Goal: Check status: Verify the current state of an ongoing process or item

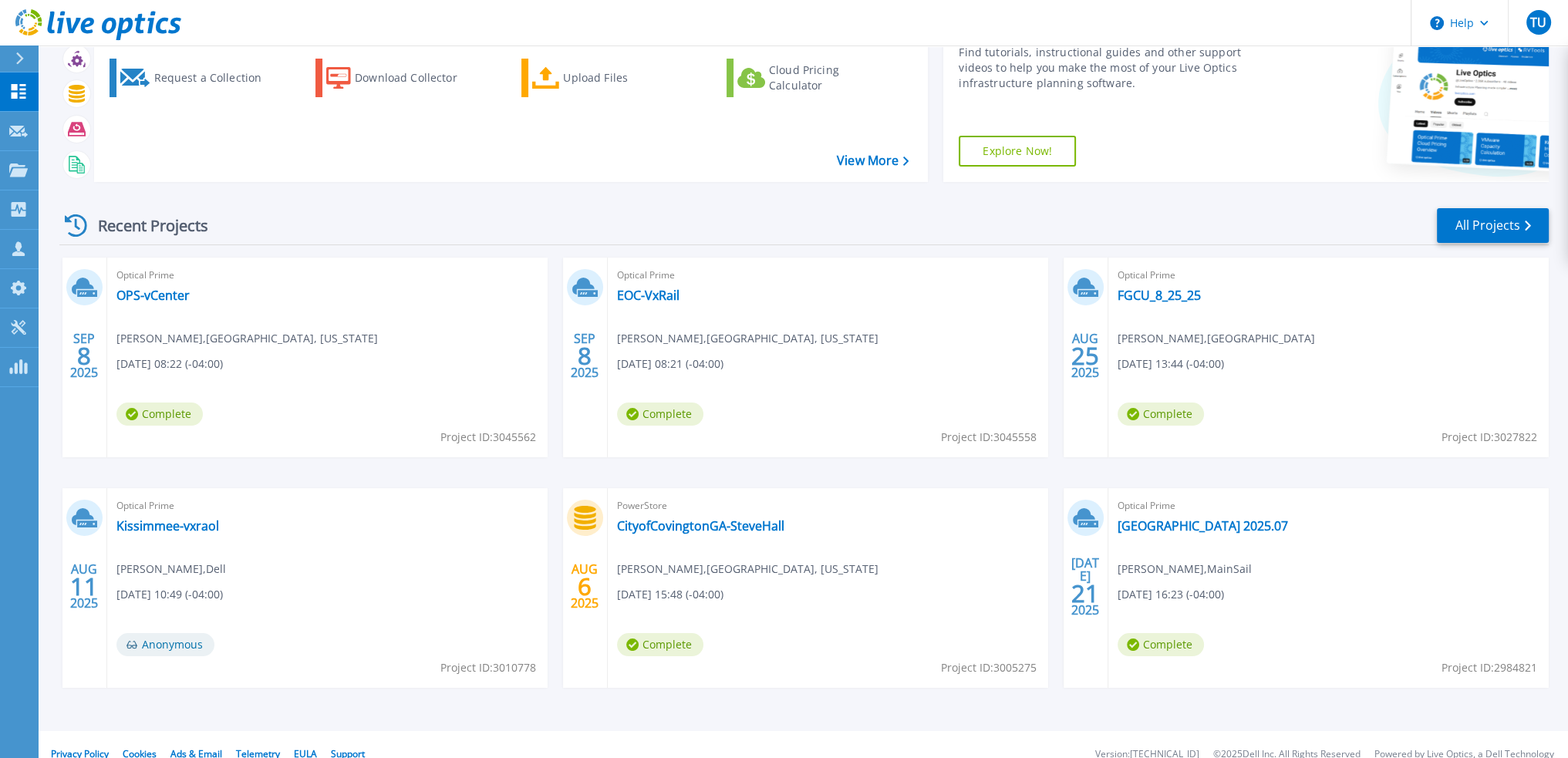
scroll to position [95, 0]
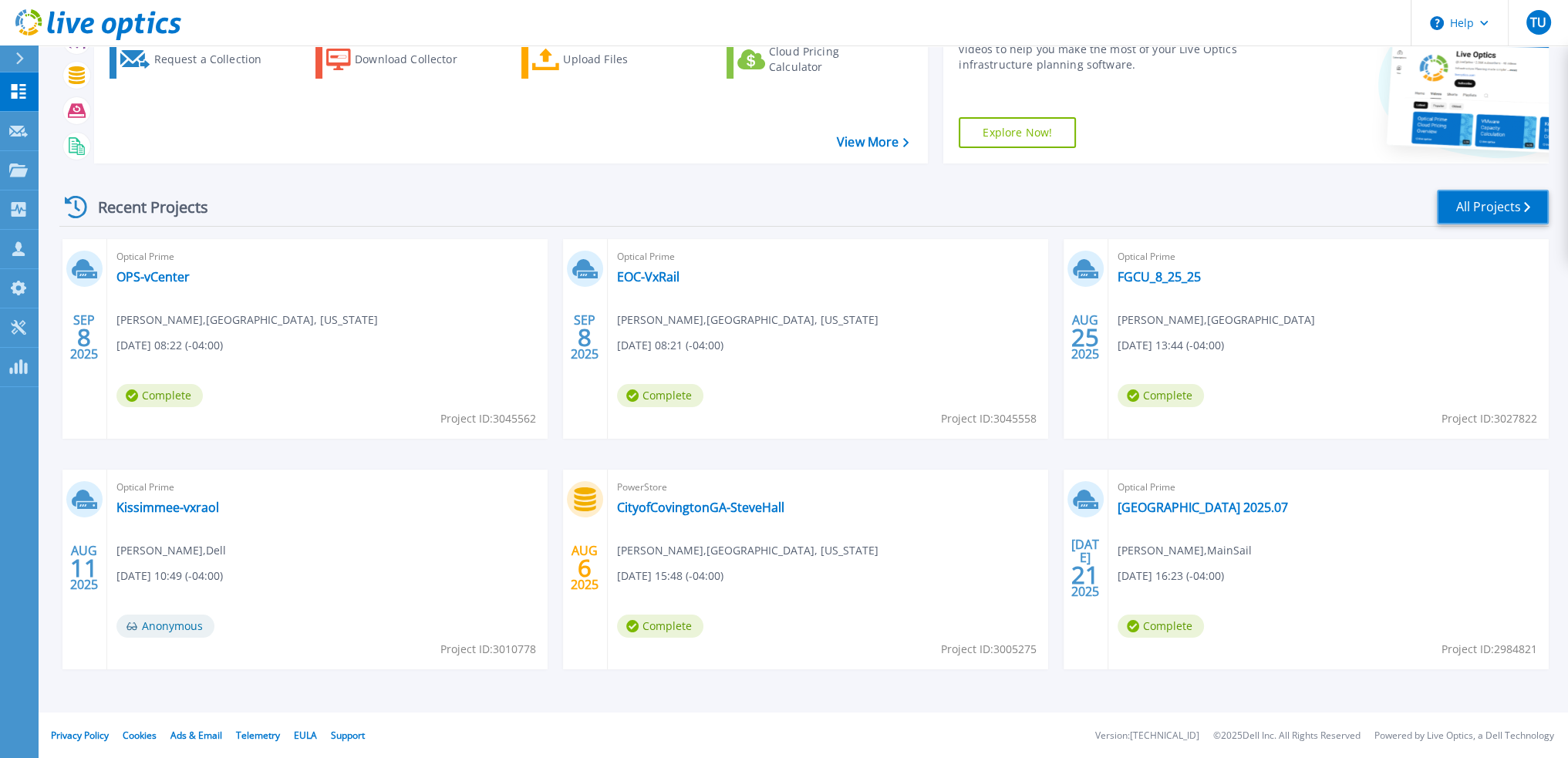
click at [1473, 210] on link "All Projects" at bounding box center [1493, 206] width 112 height 35
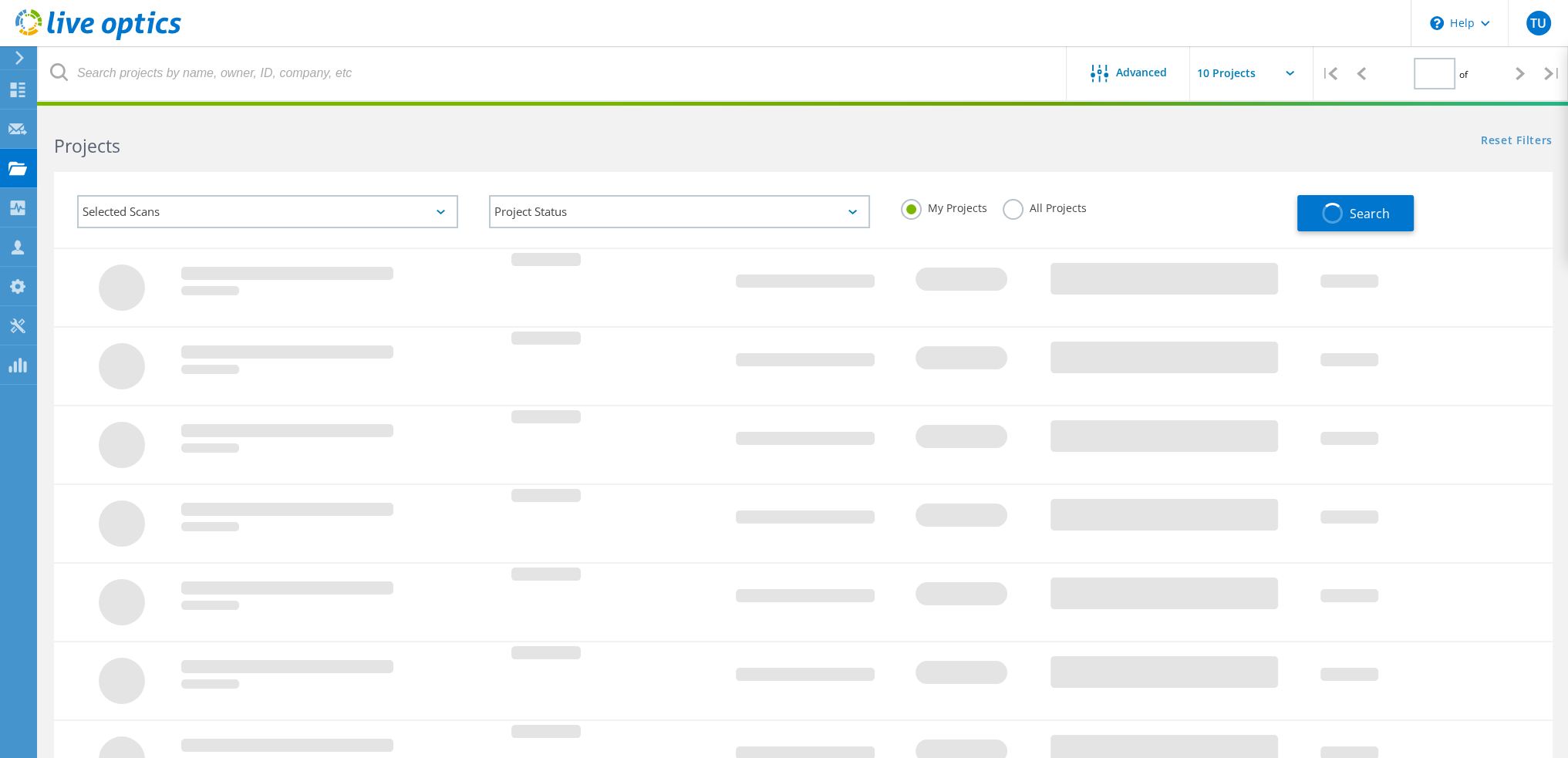
type input "1"
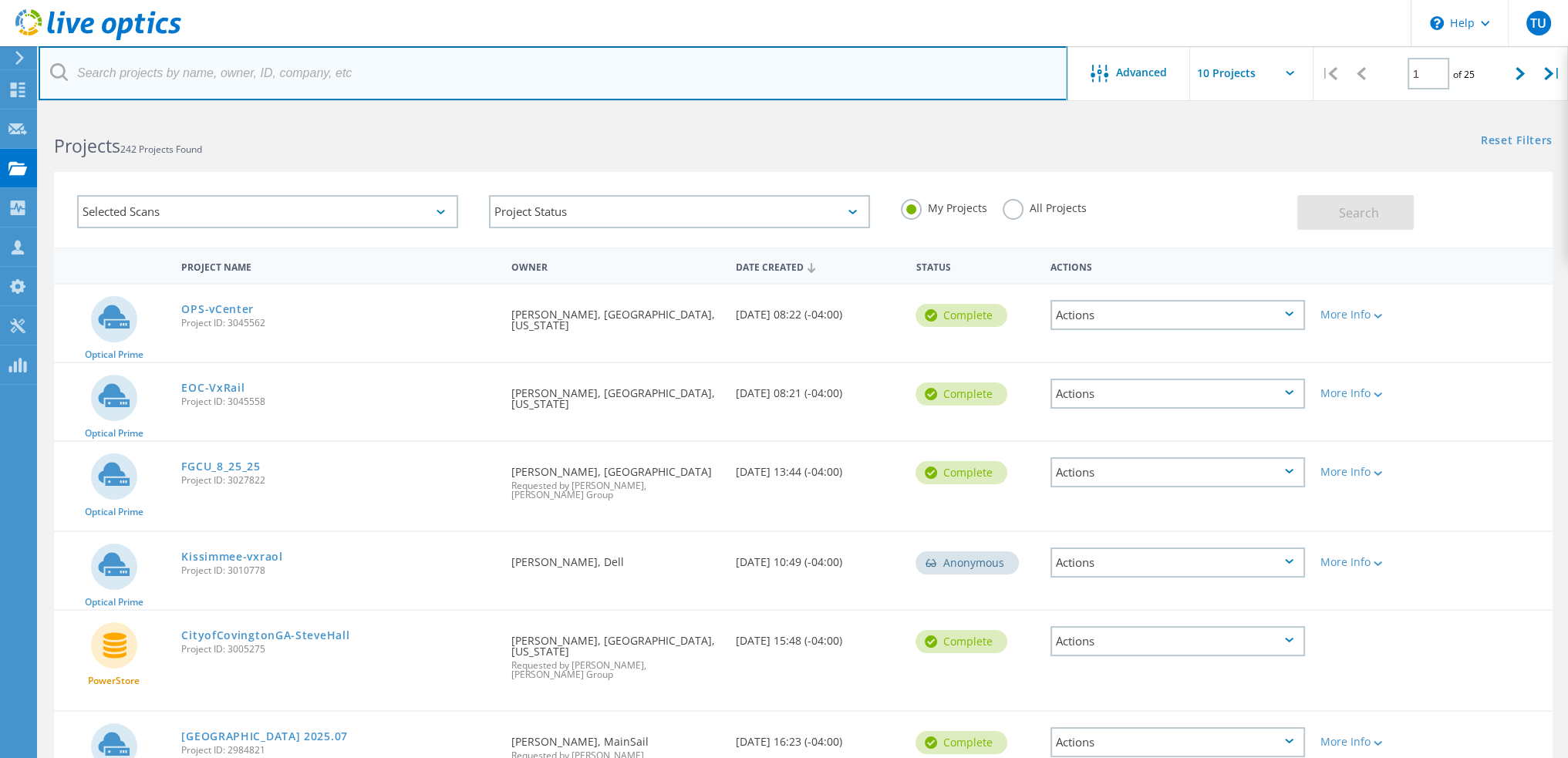
click at [238, 76] on input "text" at bounding box center [553, 73] width 1029 height 54
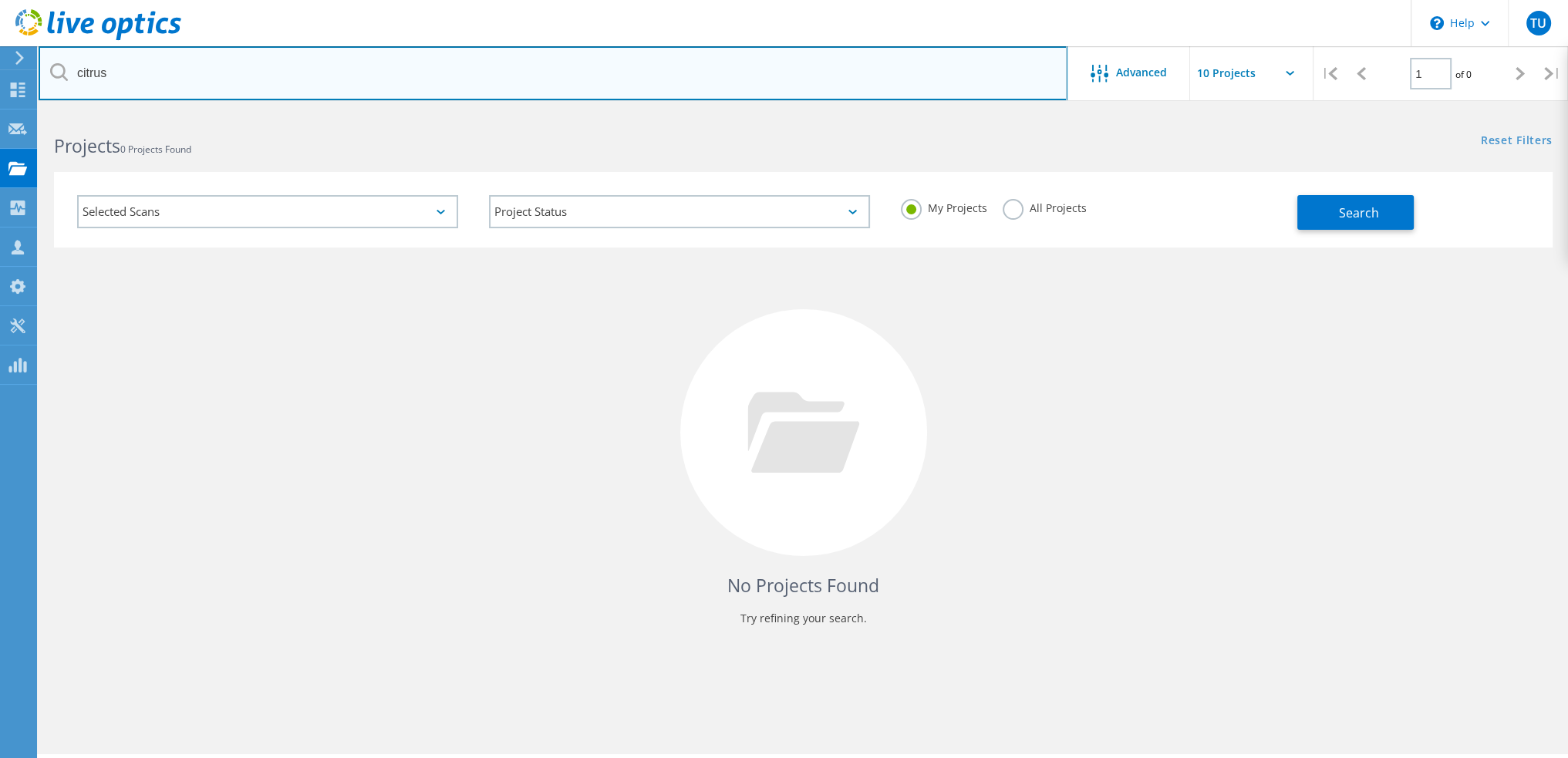
type input "citrus"
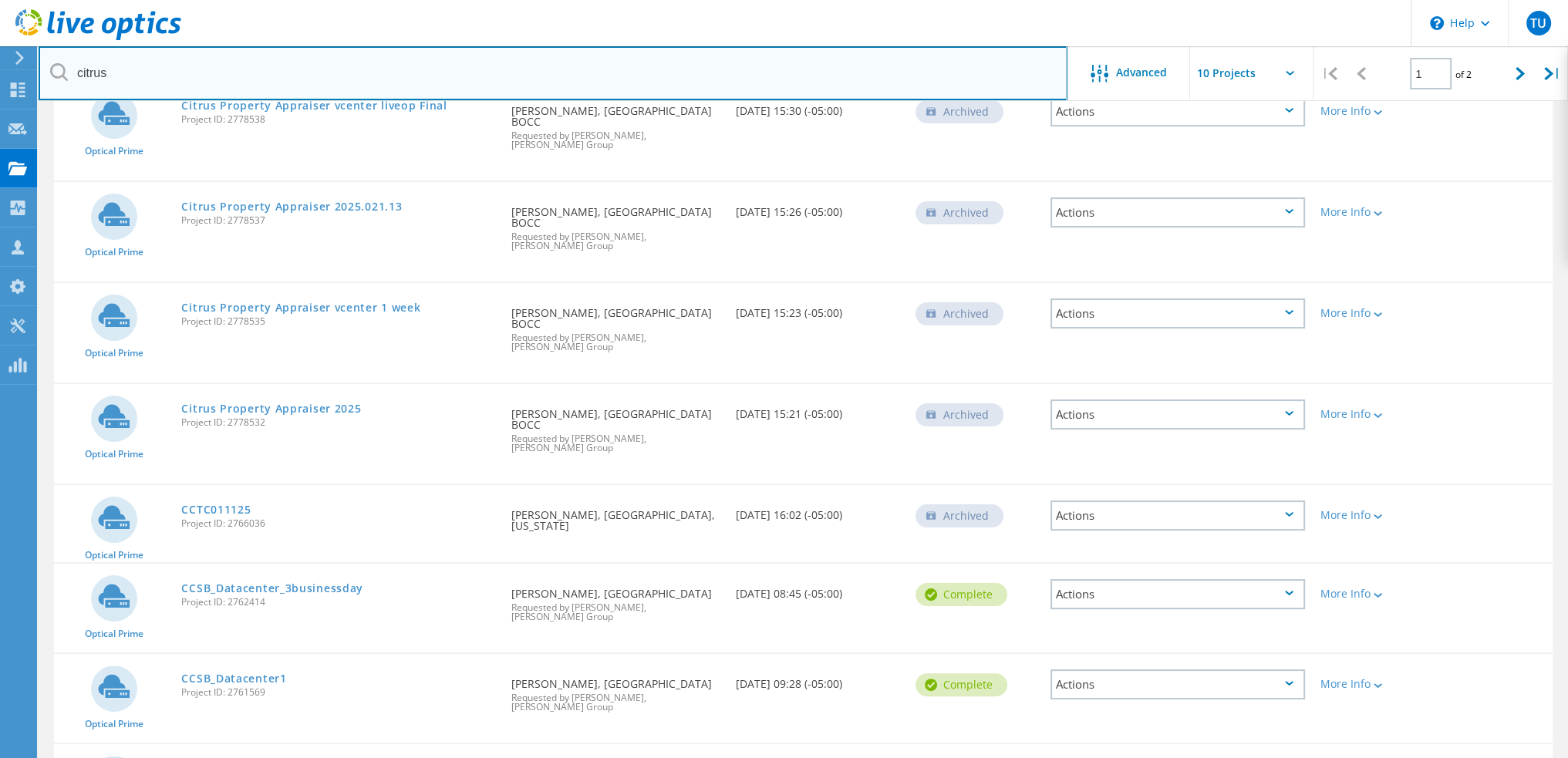
scroll to position [386, 0]
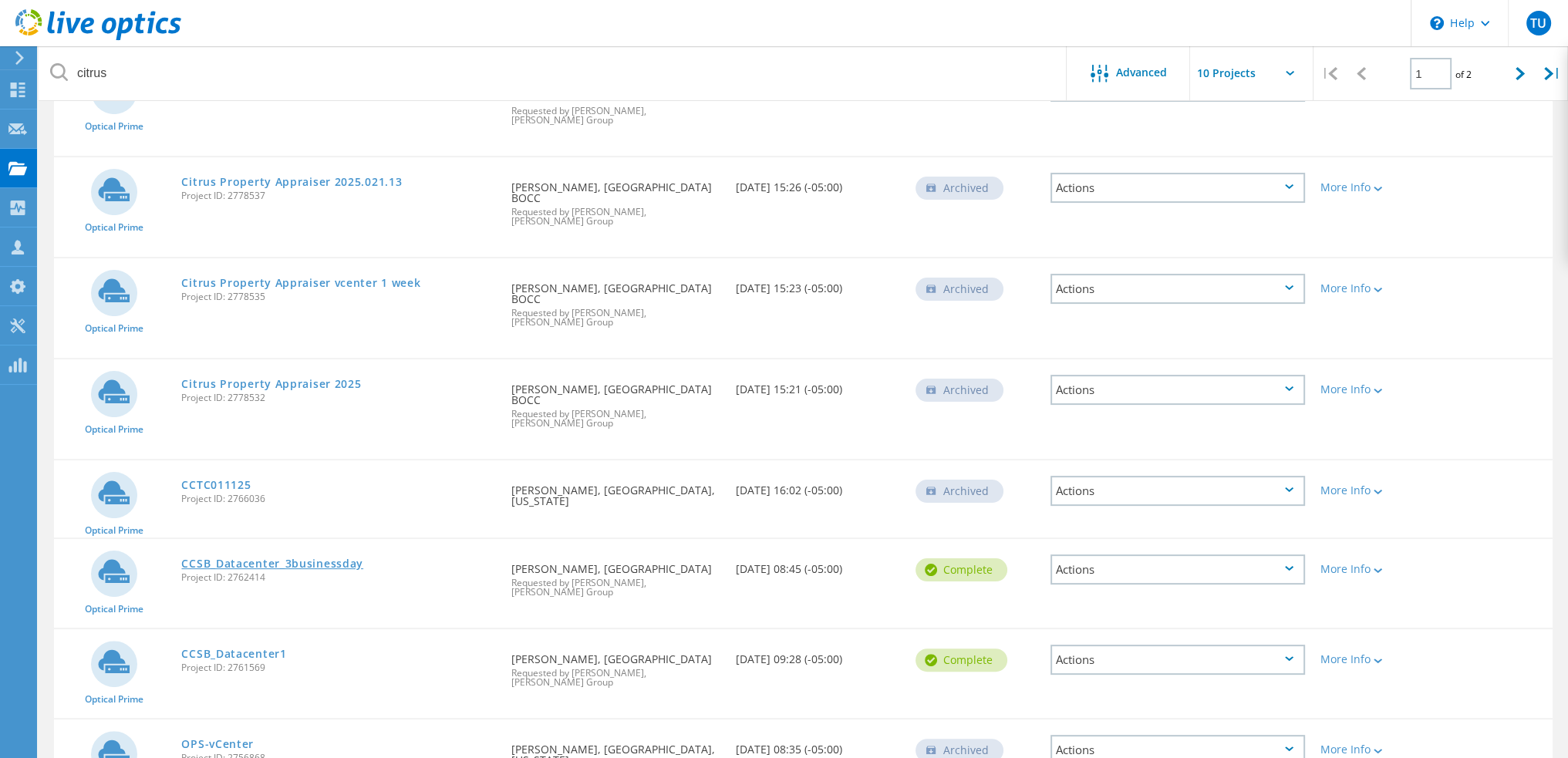
click at [273, 558] on link "CCSB_Datacenter_3businessday" at bounding box center [272, 563] width 182 height 10
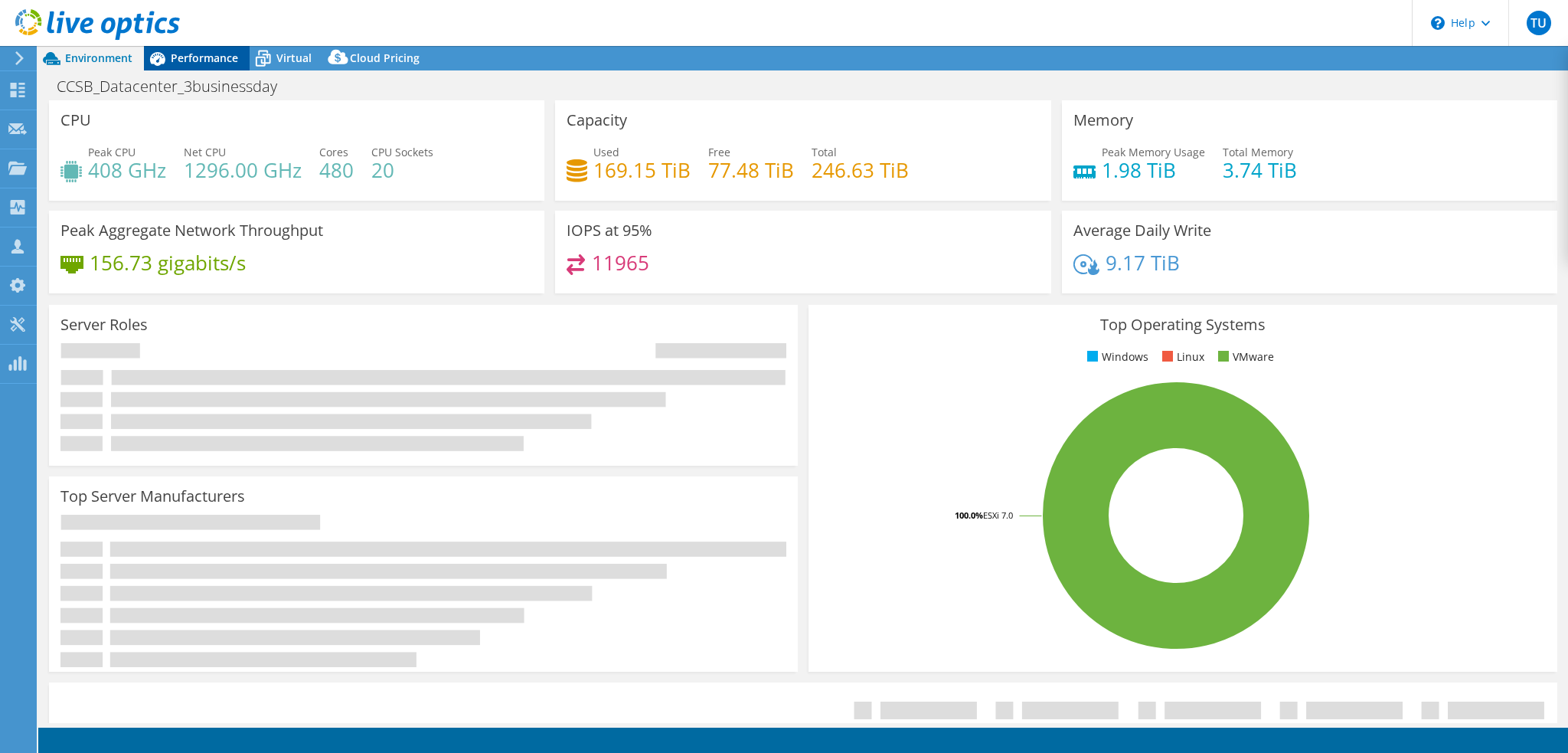
click at [187, 60] on span "Performance" at bounding box center [204, 58] width 67 height 15
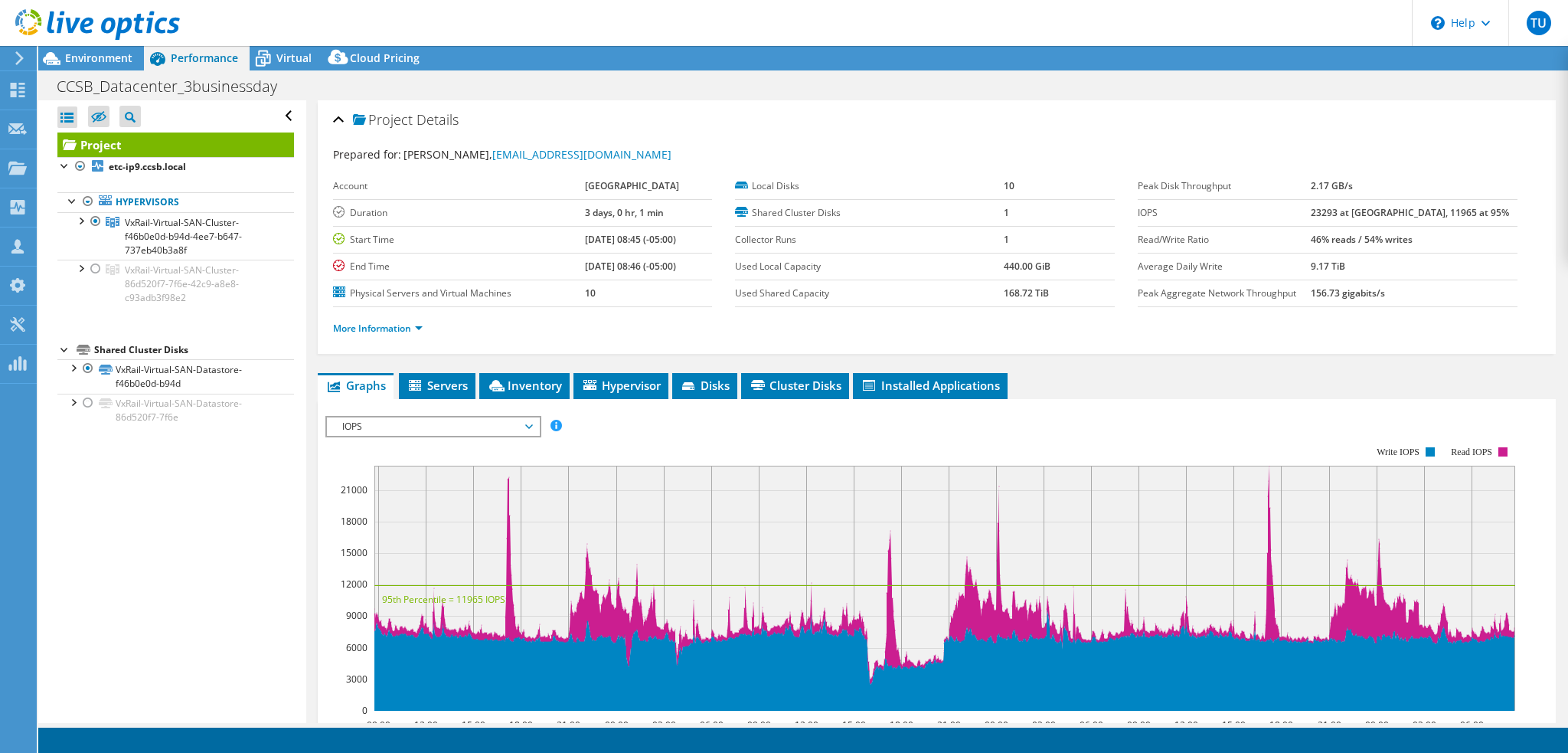
select select "USD"
click at [76, 266] on div at bounding box center [81, 267] width 15 height 15
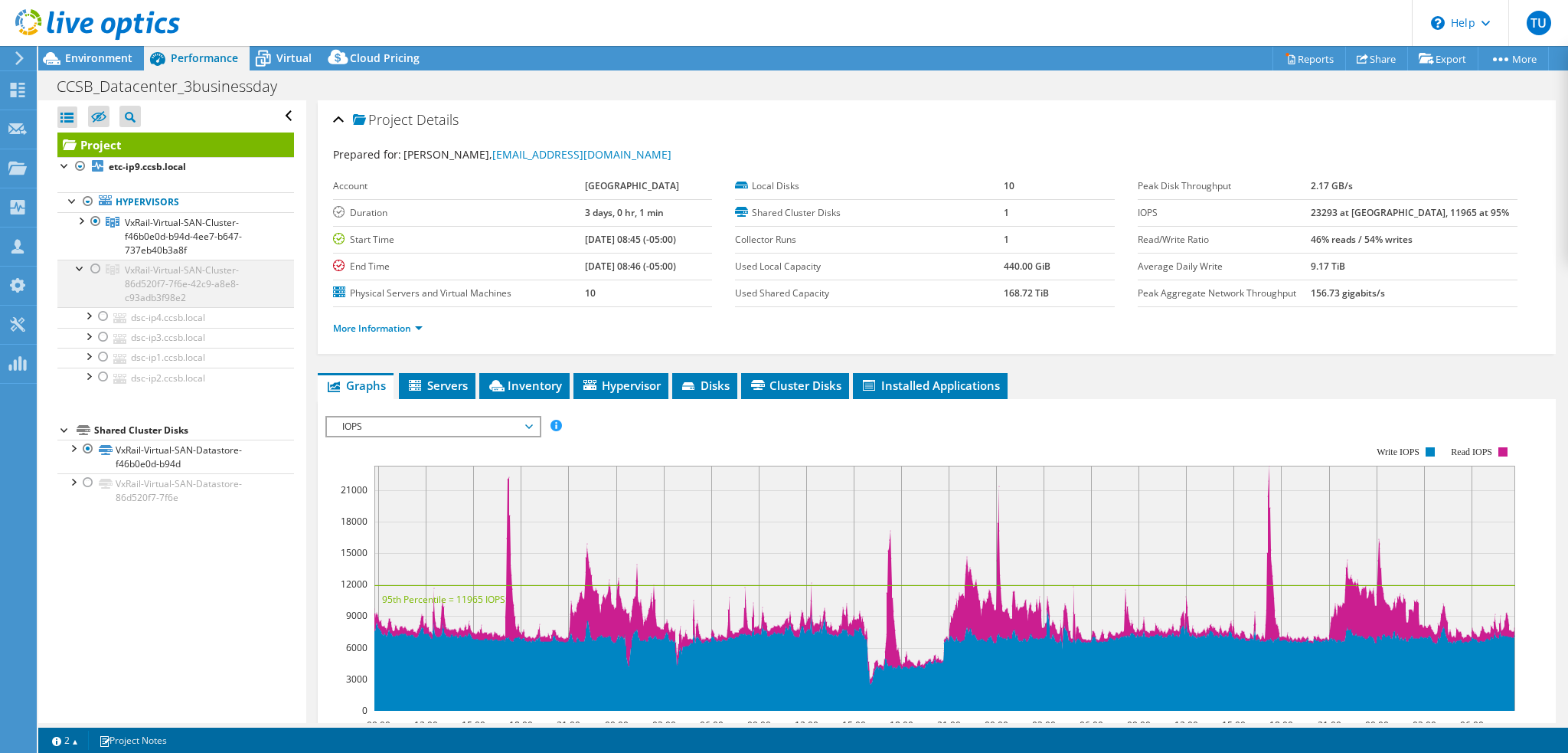
click at [76, 266] on div at bounding box center [81, 267] width 15 height 15
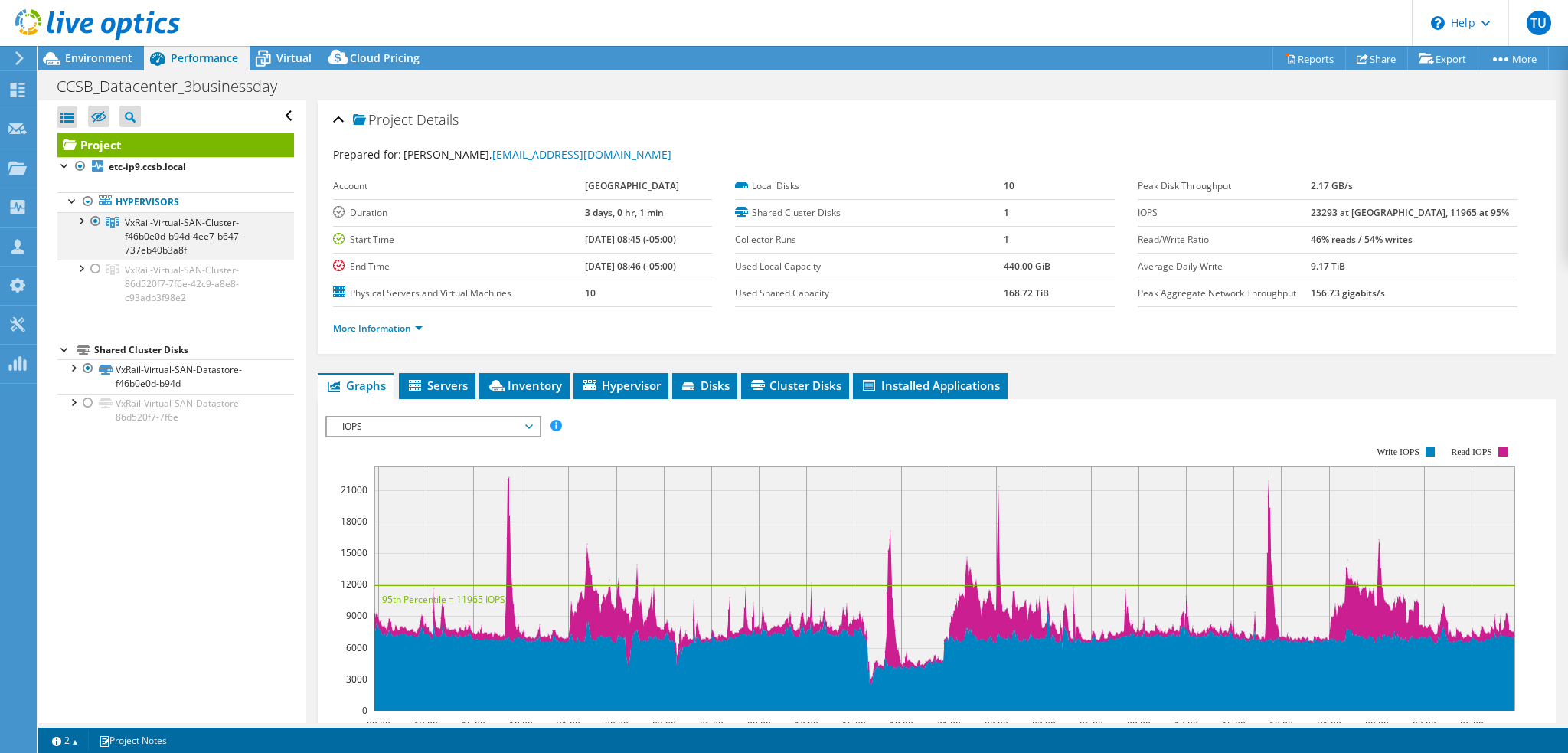
click at [98, 217] on div at bounding box center [95, 222] width 15 height 19
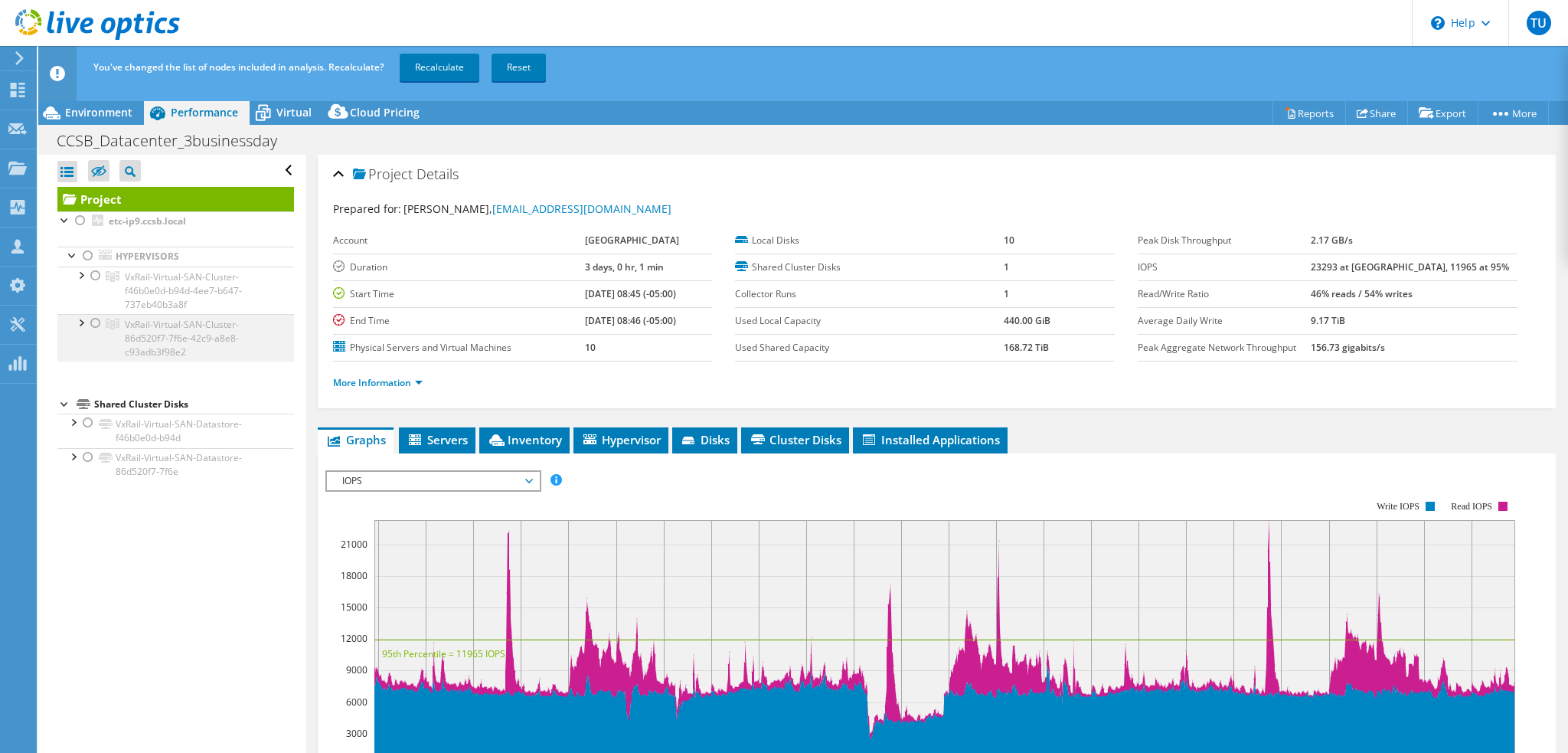
click at [95, 322] on div at bounding box center [95, 323] width 15 height 19
click at [447, 69] on link "Recalculate" at bounding box center [439, 66] width 80 height 27
